Goal: Transaction & Acquisition: Obtain resource

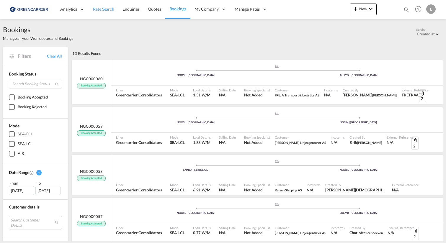
click at [110, 9] on span "Rate Search" at bounding box center [103, 8] width 21 height 5
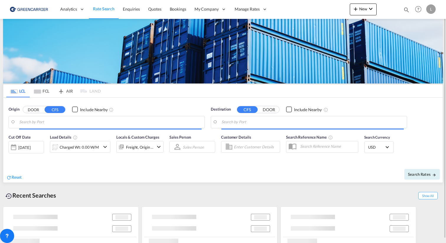
click at [84, 121] on input "Search by Port" at bounding box center [110, 122] width 182 height 9
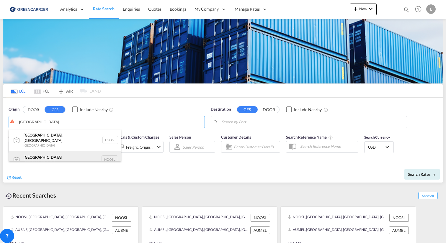
click at [55, 158] on div "[GEOGRAPHIC_DATA] [GEOGRAPHIC_DATA] NOOSL" at bounding box center [65, 160] width 112 height 18
type input "[GEOGRAPHIC_DATA], NOOSL"
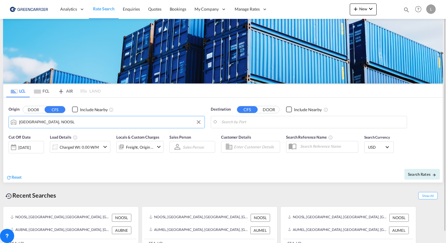
click at [305, 121] on body "Analytics Reports Dashboard Rate Search Enquiries Quotes Bookings" at bounding box center [223, 121] width 446 height 243
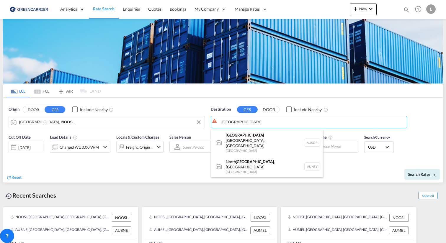
click at [256, 177] on div "[GEOGRAPHIC_DATA] [GEOGRAPHIC_DATA] AUSYD" at bounding box center [267, 186] width 112 height 18
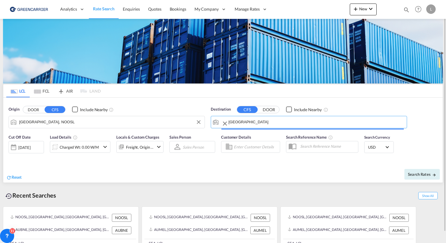
type input "[GEOGRAPHIC_DATA], AUSYD"
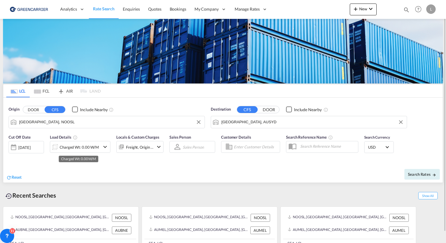
click at [70, 148] on div "Charged Wt: 0.00 W/M" at bounding box center [79, 147] width 39 height 8
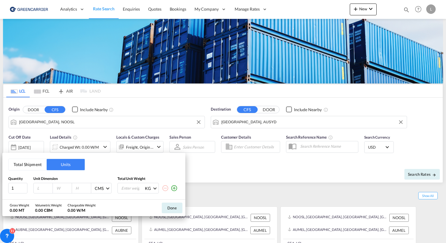
click at [39, 186] on input "number" at bounding box center [45, 188] width 16 height 5
click at [29, 167] on button "Total Shipment" at bounding box center [28, 164] width 38 height 11
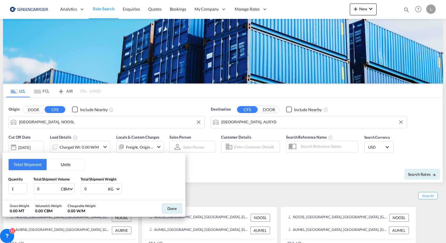
drag, startPoint x: 41, startPoint y: 189, endPoint x: 38, endPoint y: 188, distance: 3.3
click at [30, 189] on div "Quantity 1 Total Shipment Volume 0 CBM CBM CFT Total Shipment Weight 0 KG KG LB" at bounding box center [93, 185] width 171 height 18
type input "3.024"
drag, startPoint x: 72, startPoint y: 191, endPoint x: 69, endPoint y: 191, distance: 3.2
click at [69, 191] on div "Quantity 1 Total Shipment Volume 3.024 CBM CBM CFT Total Shipment Weight 0 KG K…" at bounding box center [93, 185] width 171 height 18
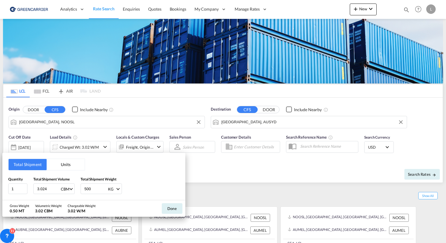
type input "500"
click at [180, 203] on div "Done" at bounding box center [172, 208] width 27 height 17
click at [169, 205] on button "Done" at bounding box center [172, 208] width 21 height 11
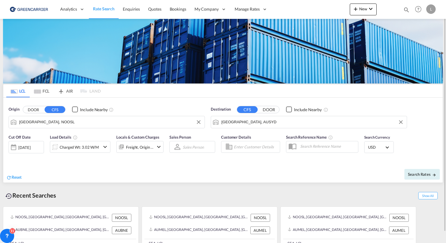
click at [377, 147] on span "USD" at bounding box center [376, 147] width 17 height 5
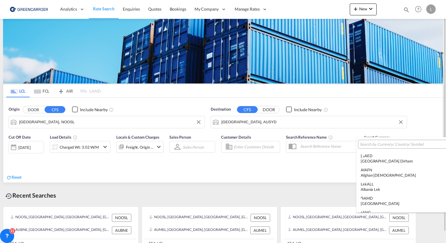
scroll to position [2037, 0]
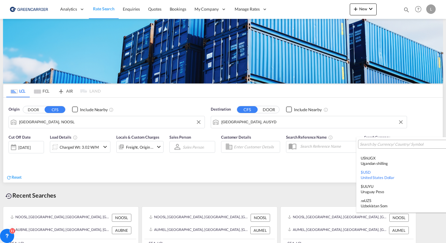
click at [377, 145] on input "search" at bounding box center [403, 144] width 86 height 5
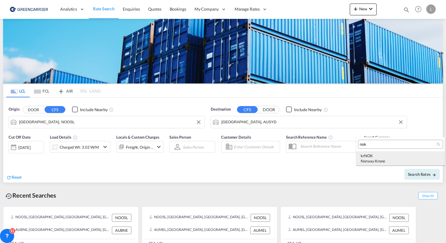
type input "nok"
click at [384, 156] on div "kr NOK Norway Krone" at bounding box center [401, 158] width 80 height 11
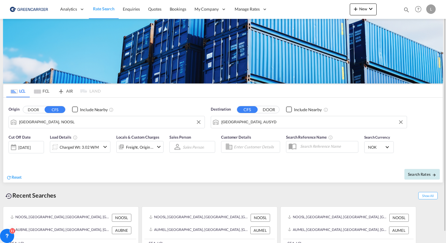
click at [413, 174] on span "Search Rates" at bounding box center [422, 174] width 28 height 5
type input "NOOSL to AUSYD / [DATE]"
